Goal: Find specific page/section: Find specific page/section

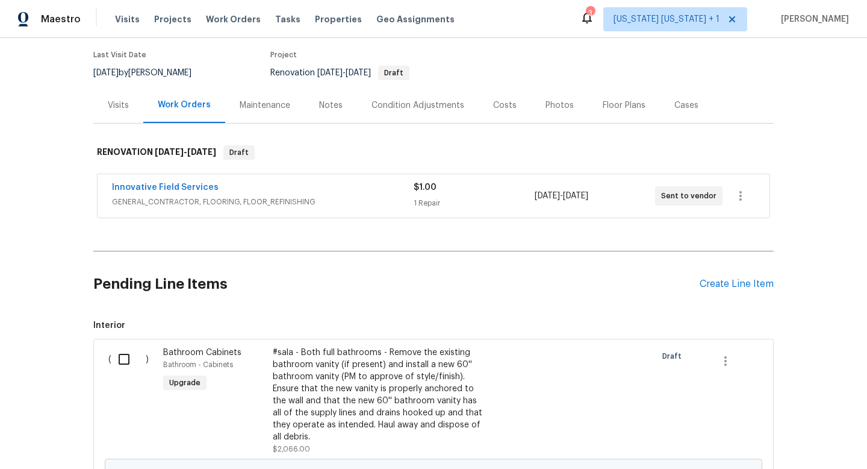
scroll to position [95, 0]
click at [319, 113] on div "Notes" at bounding box center [331, 106] width 52 height 36
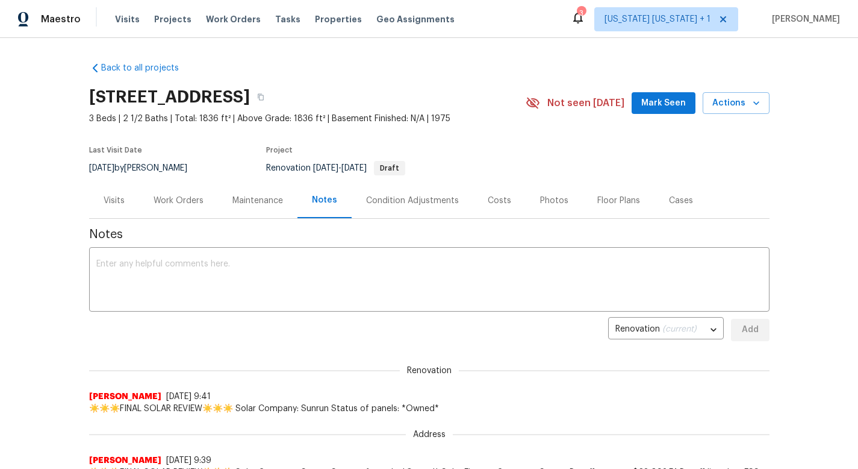
click at [104, 201] on div "Visits" at bounding box center [114, 201] width 21 height 12
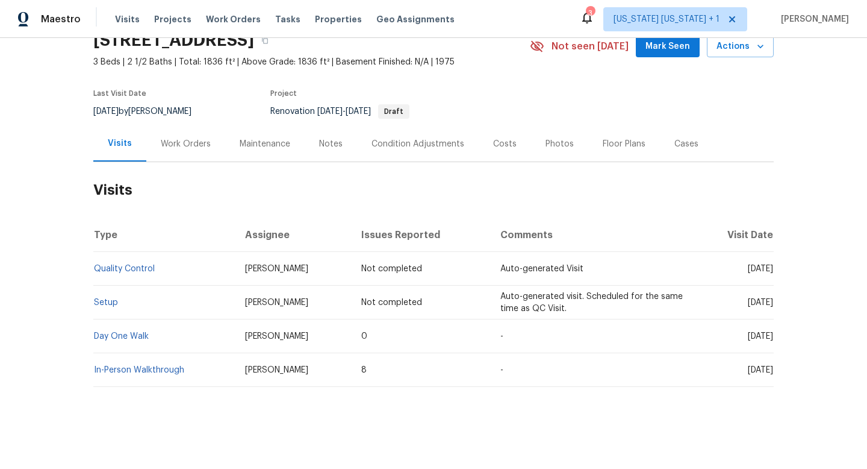
scroll to position [63, 0]
click at [270, 138] on div "Maintenance" at bounding box center [265, 144] width 51 height 12
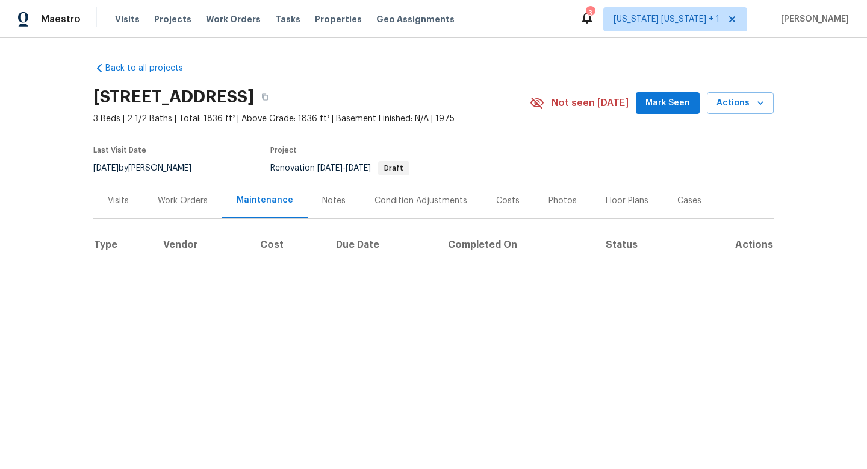
click at [164, 205] on div "Work Orders" at bounding box center [183, 201] width 50 height 12
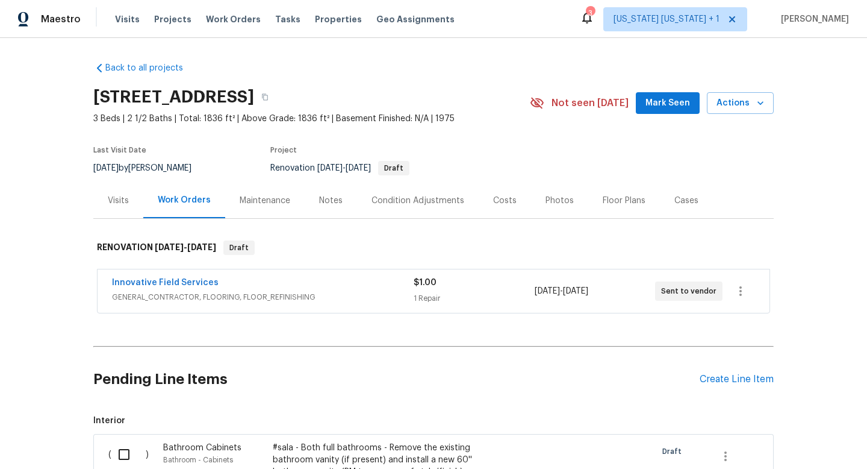
click at [333, 198] on div "Notes" at bounding box center [330, 201] width 23 height 12
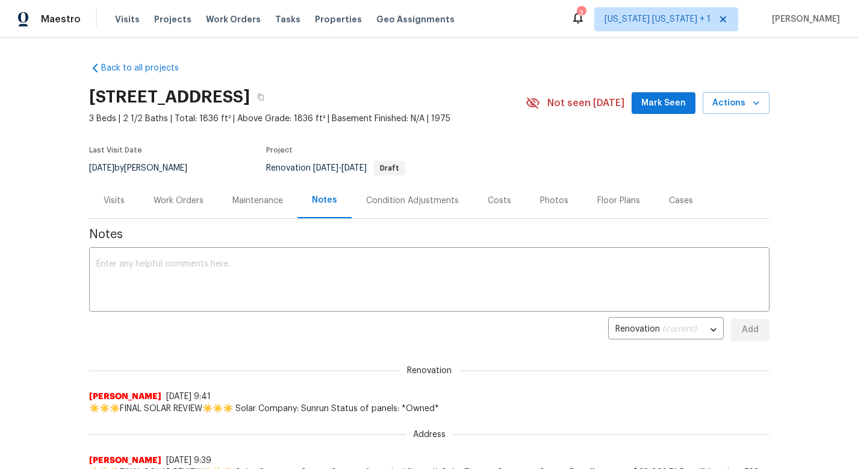
click at [195, 200] on div "Work Orders" at bounding box center [179, 201] width 50 height 12
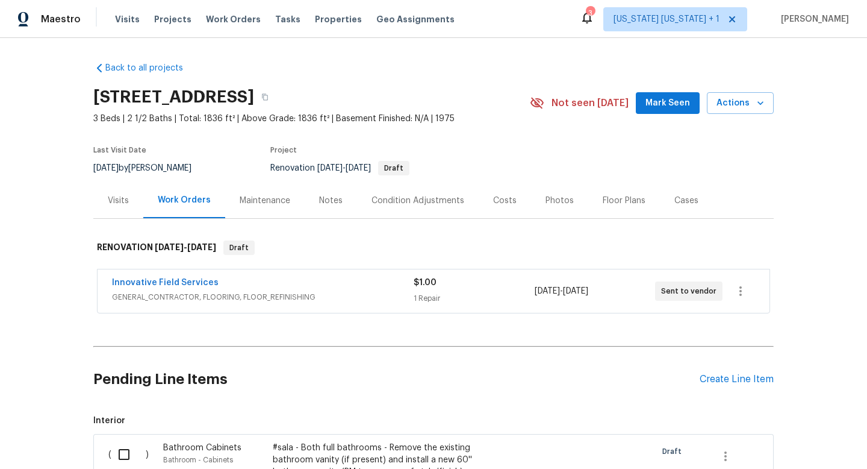
click at [627, 192] on div "Floor Plans" at bounding box center [625, 201] width 72 height 36
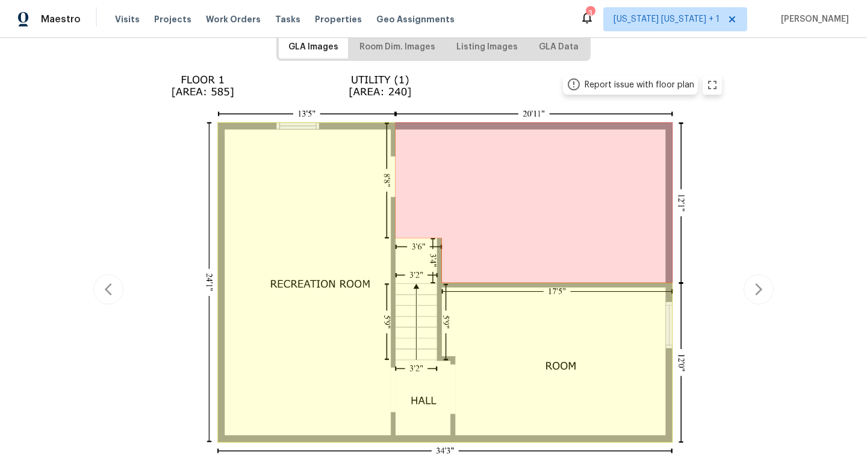
scroll to position [175, 0]
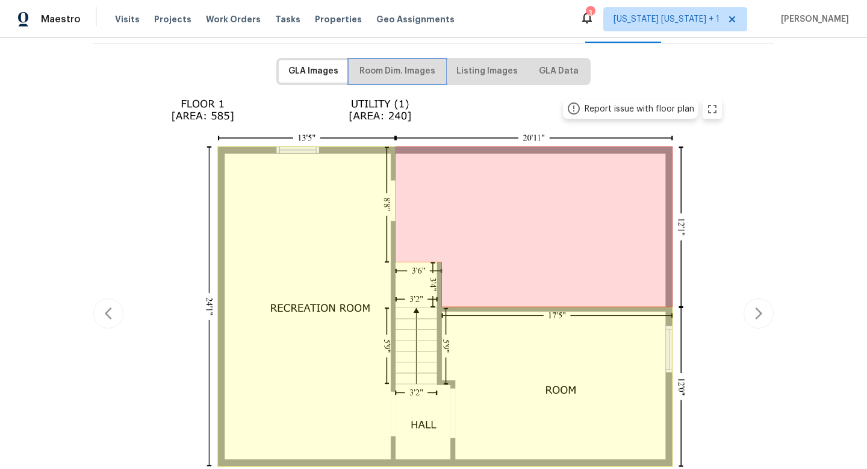
click at [404, 64] on span "Room Dim. Images" at bounding box center [398, 71] width 76 height 15
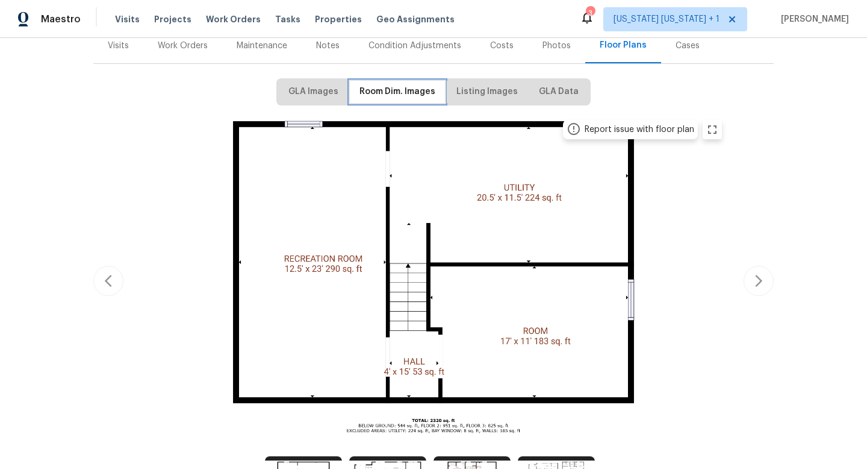
scroll to position [157, 0]
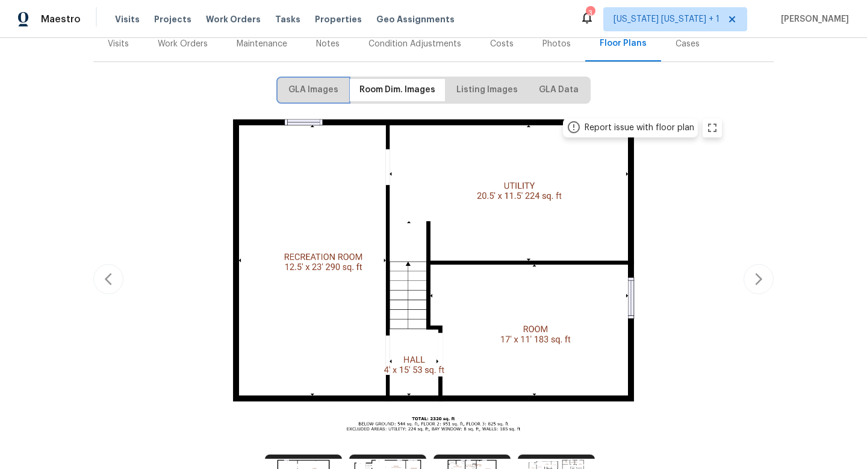
click at [300, 91] on span "GLA Images" at bounding box center [314, 90] width 50 height 15
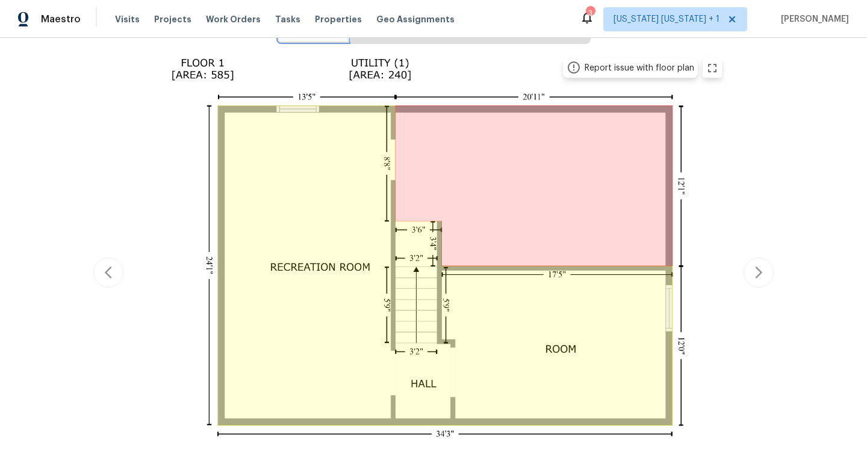
scroll to position [216, 0]
